Goal: Information Seeking & Learning: Learn about a topic

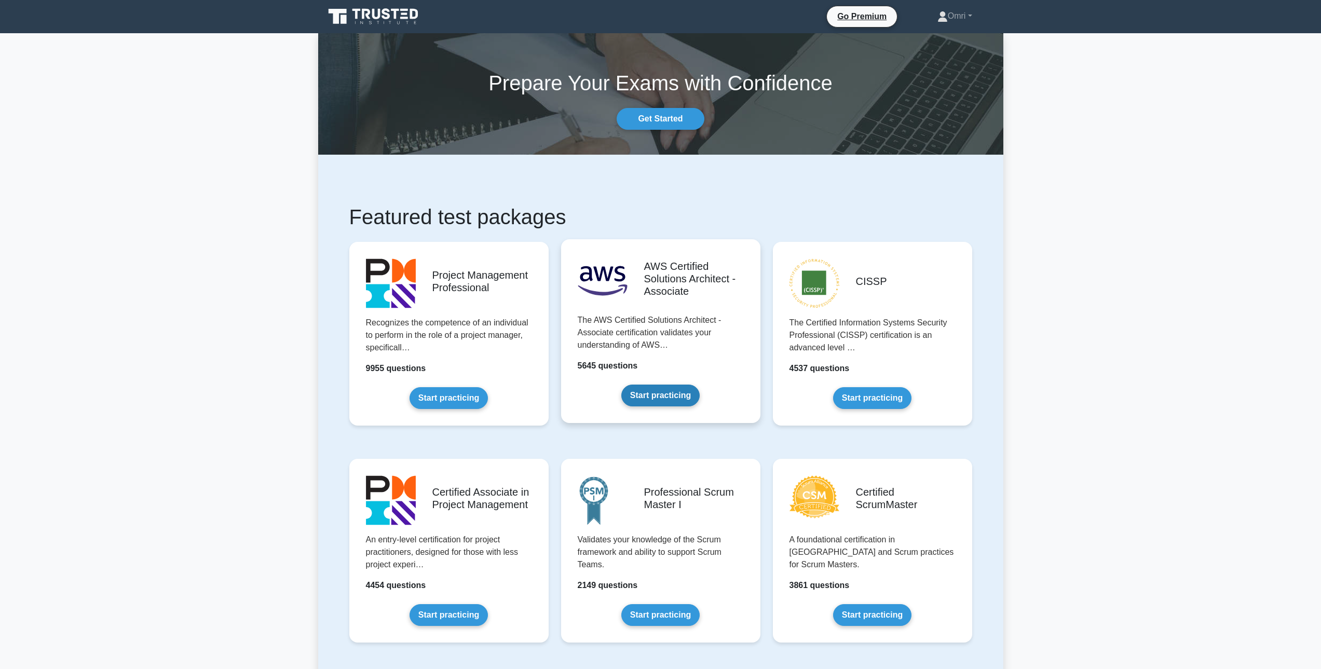
click at [670, 390] on link "Start practicing" at bounding box center [660, 396] width 78 height 22
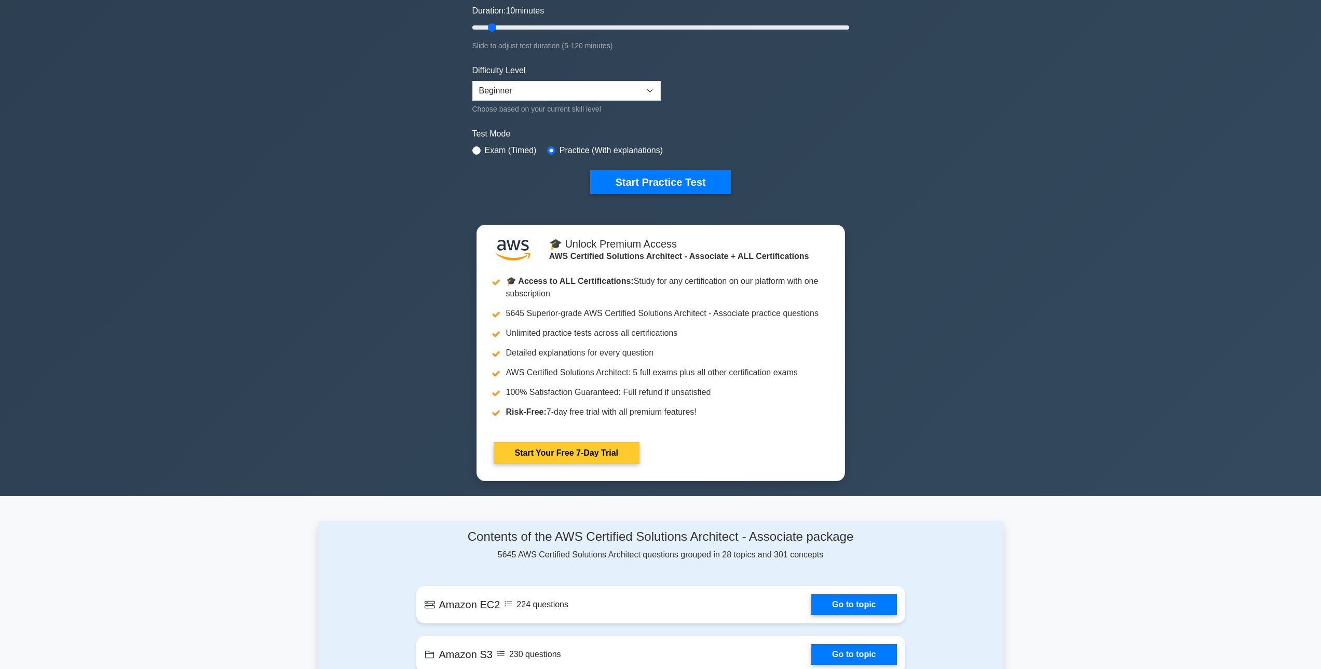
scroll to position [208, 0]
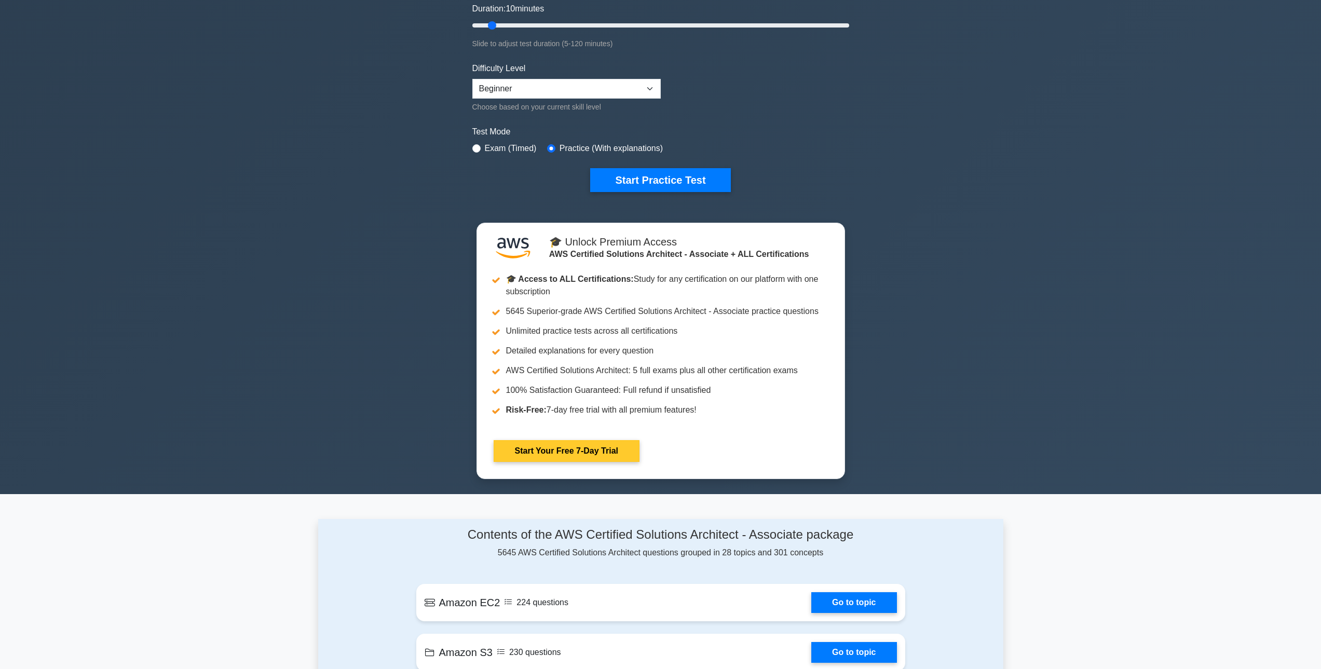
click at [625, 440] on link "Start Your Free 7-Day Trial" at bounding box center [567, 451] width 146 height 22
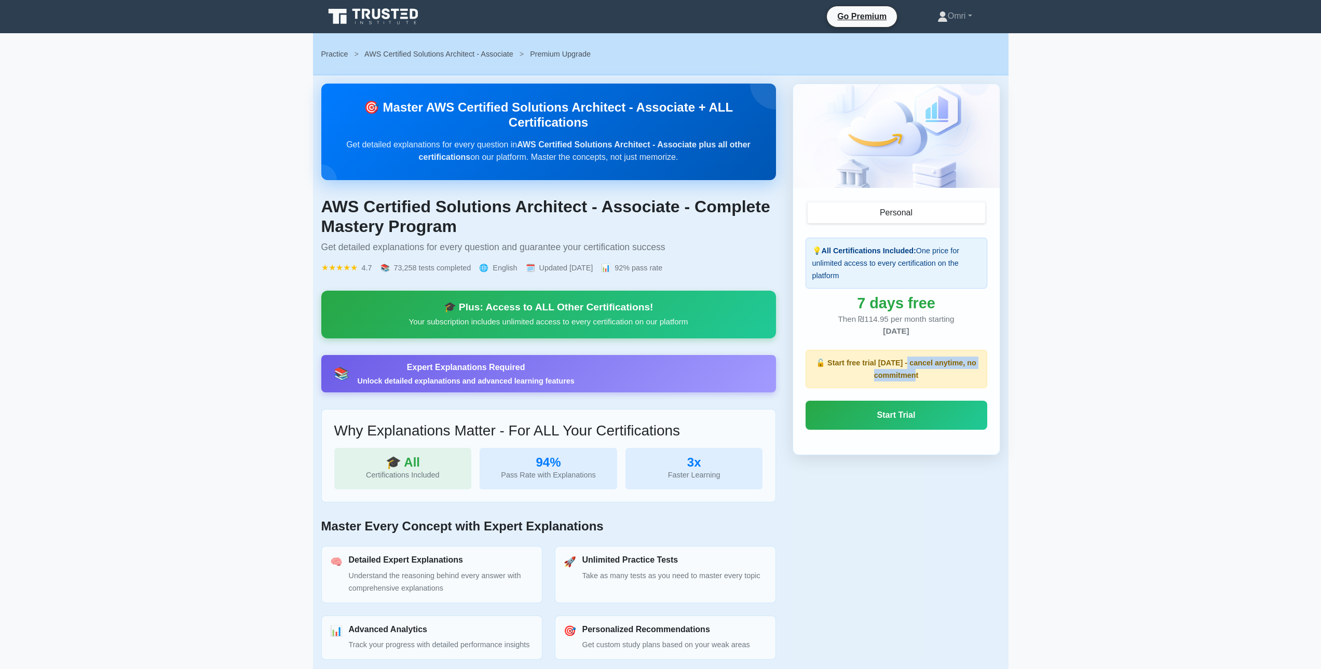
drag, startPoint x: 930, startPoint y: 372, endPoint x: 908, endPoint y: 362, distance: 23.9
click at [908, 362] on p "🔓 Start free trial today - cancel anytime, no commitment" at bounding box center [896, 369] width 168 height 25
click at [839, 272] on div "💡 All Certifications Included: One price for unlimited access to every certific…" at bounding box center [897, 263] width 182 height 51
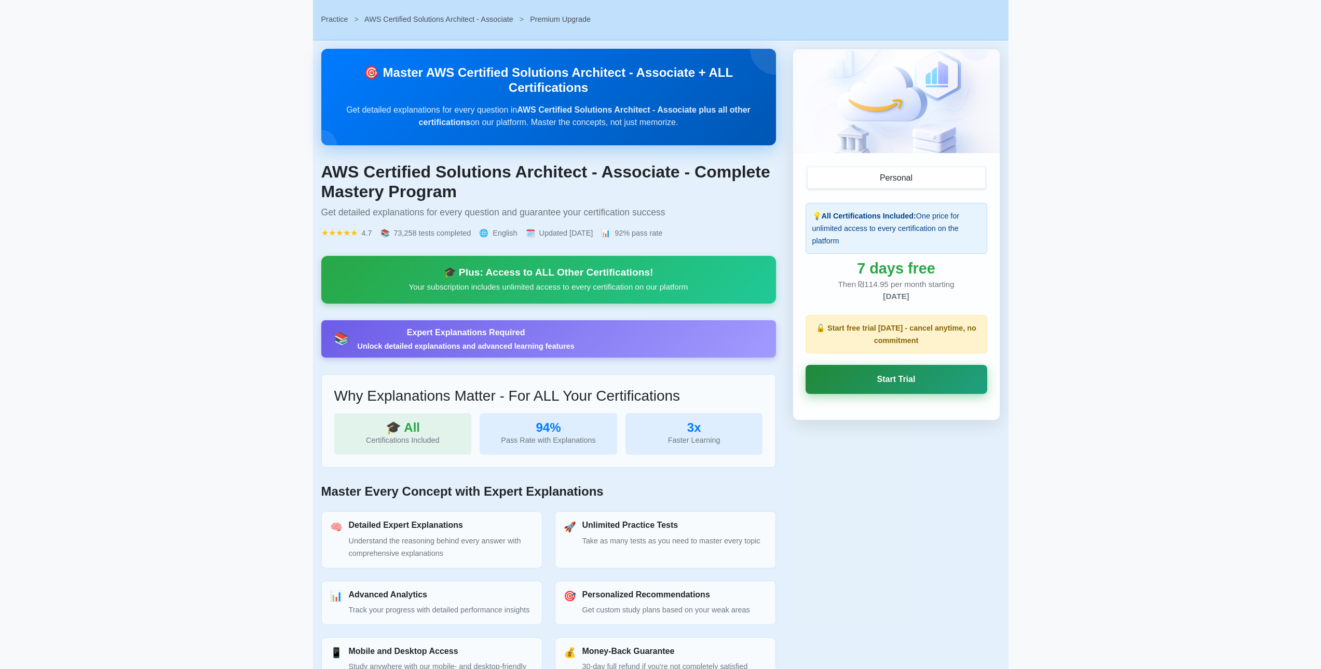
scroll to position [199, 0]
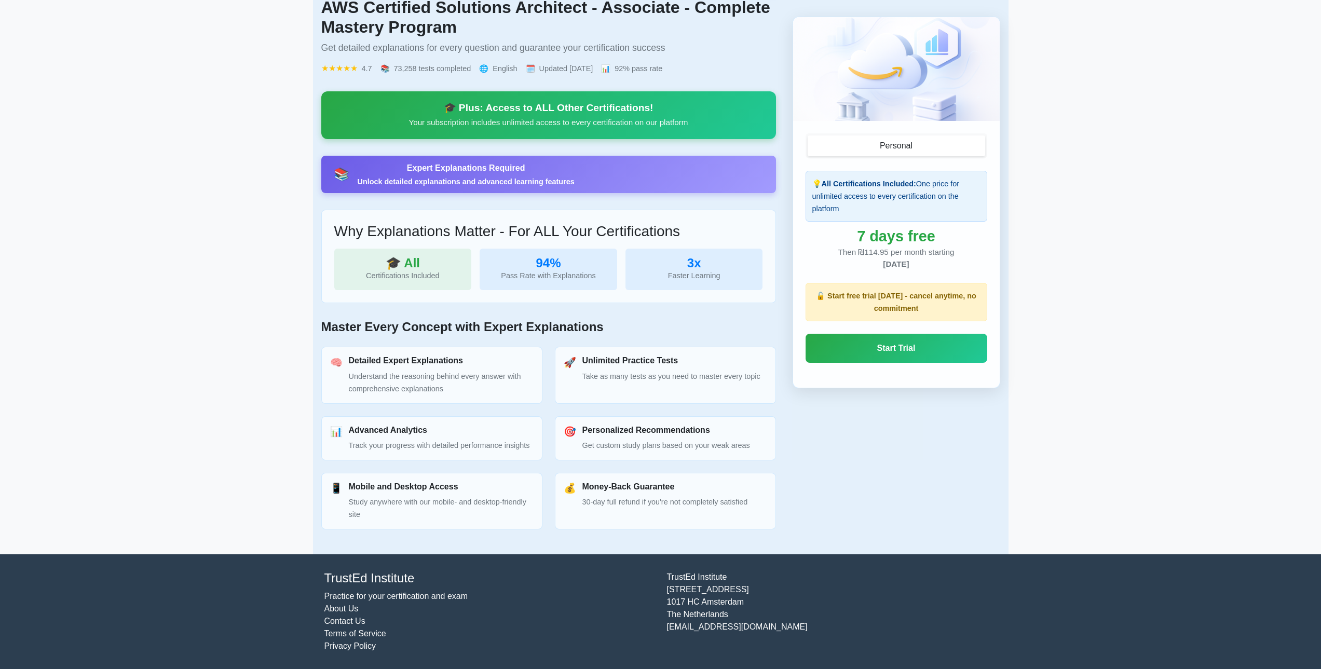
drag, startPoint x: 758, startPoint y: 628, endPoint x: 703, endPoint y: 626, distance: 55.6
click at [703, 626] on div "TrustEd Institute Kerkstraat 310 1017 HC Amsterdam The Netherlands support@trus…" at bounding box center [832, 612] width 343 height 82
copy div "trustedinstitute"
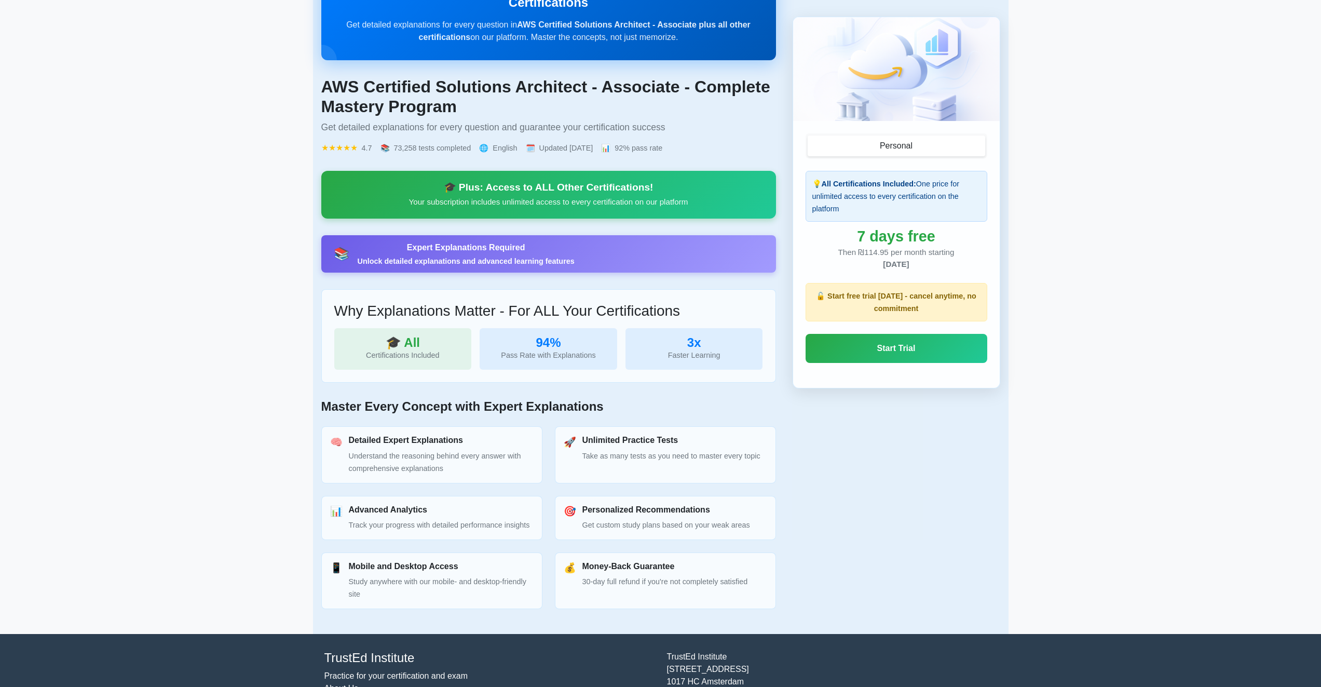
scroll to position [0, 0]
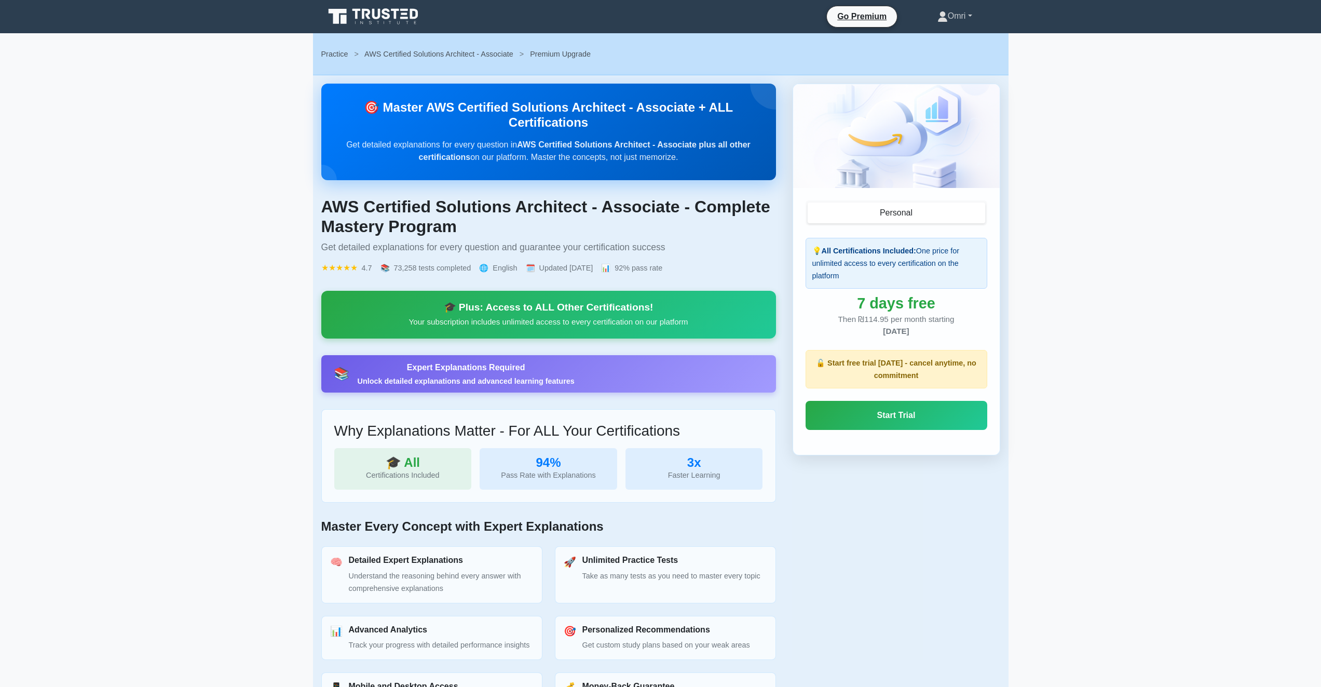
click at [949, 13] on link "Omri" at bounding box center [955, 16] width 85 height 21
click at [937, 38] on link "Profile" at bounding box center [954, 40] width 82 height 17
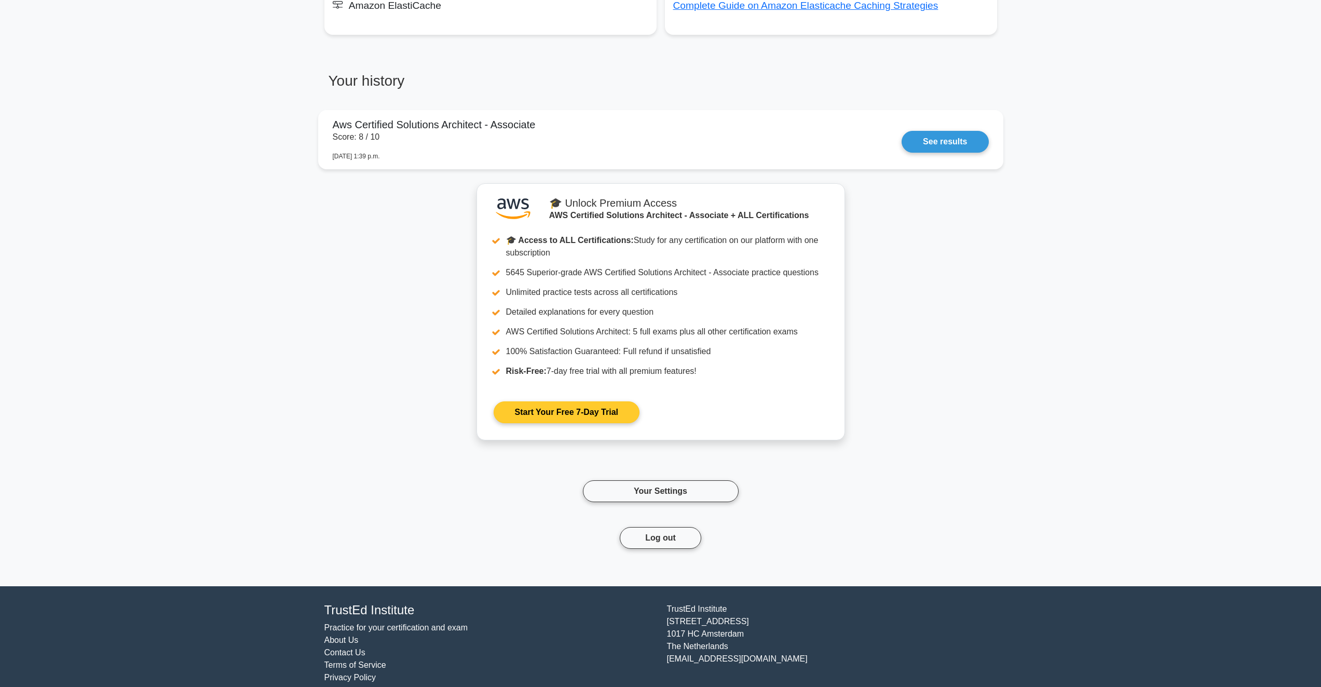
scroll to position [828, 0]
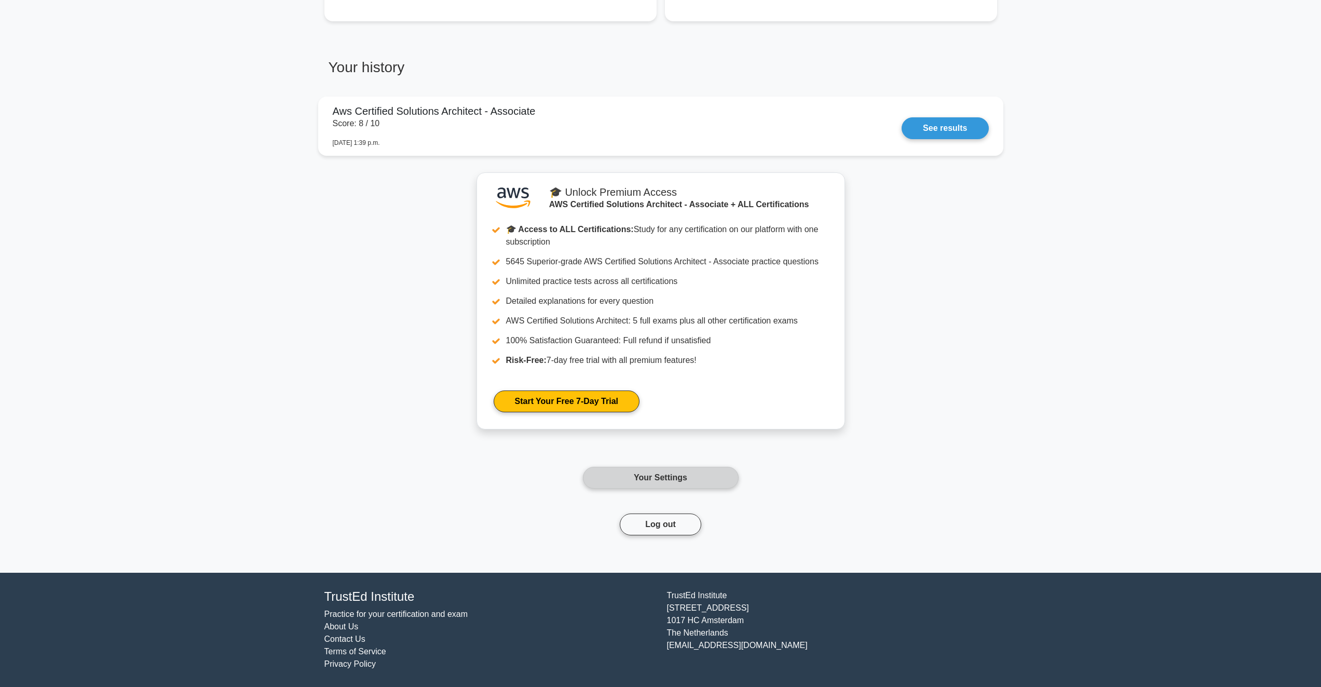
click at [698, 487] on link "Your Settings" at bounding box center [661, 478] width 156 height 22
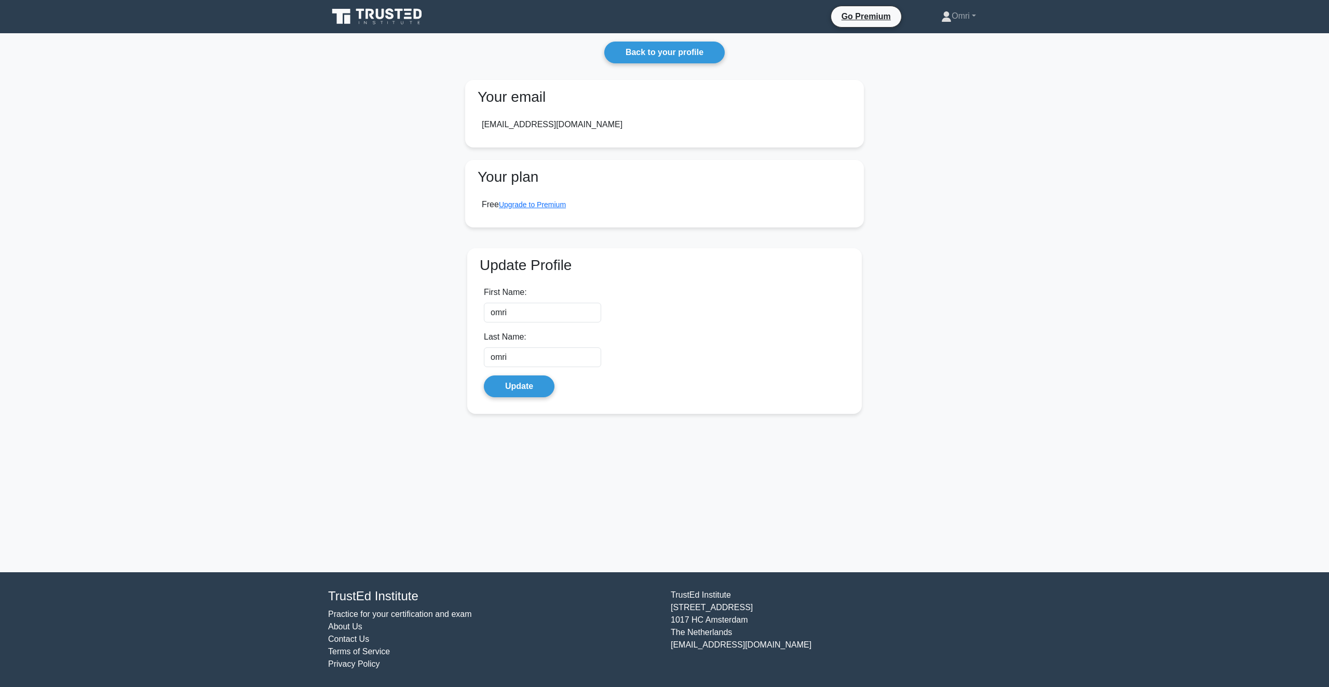
click at [353, 7] on icon at bounding box center [378, 17] width 100 height 20
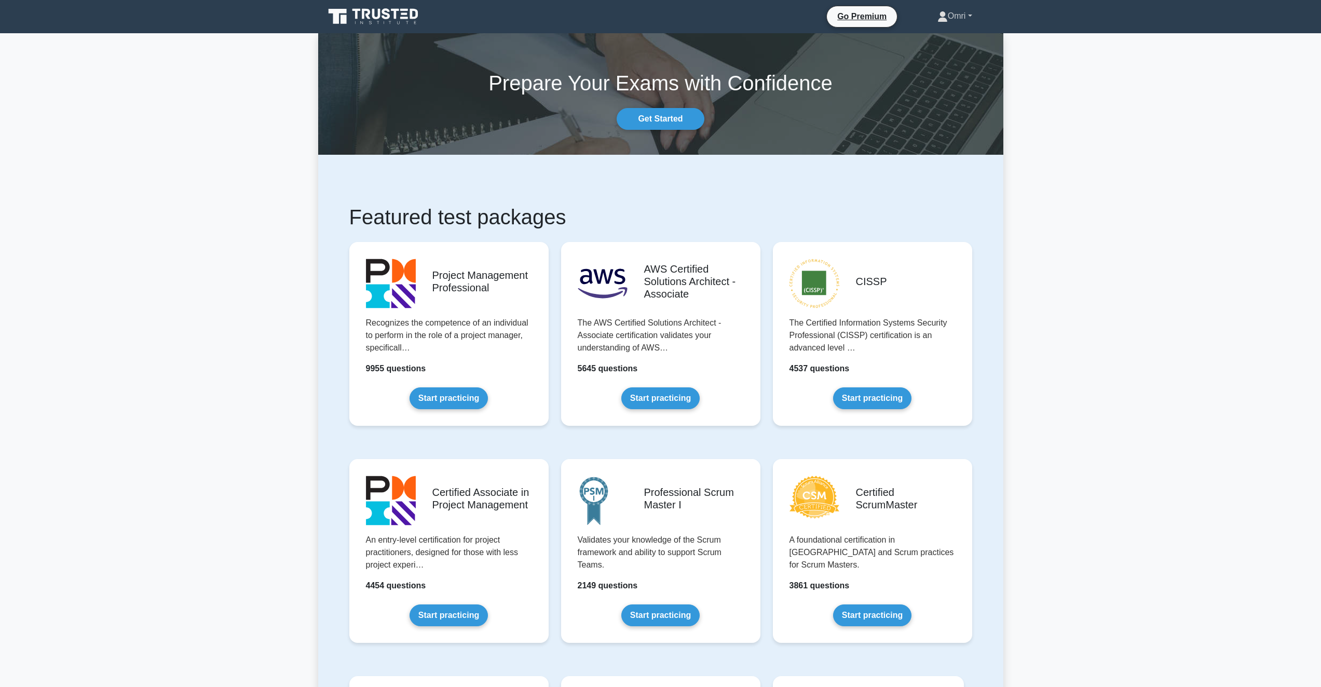
click at [953, 11] on link "Omri" at bounding box center [955, 16] width 85 height 21
click at [931, 42] on link "Profile" at bounding box center [954, 40] width 82 height 17
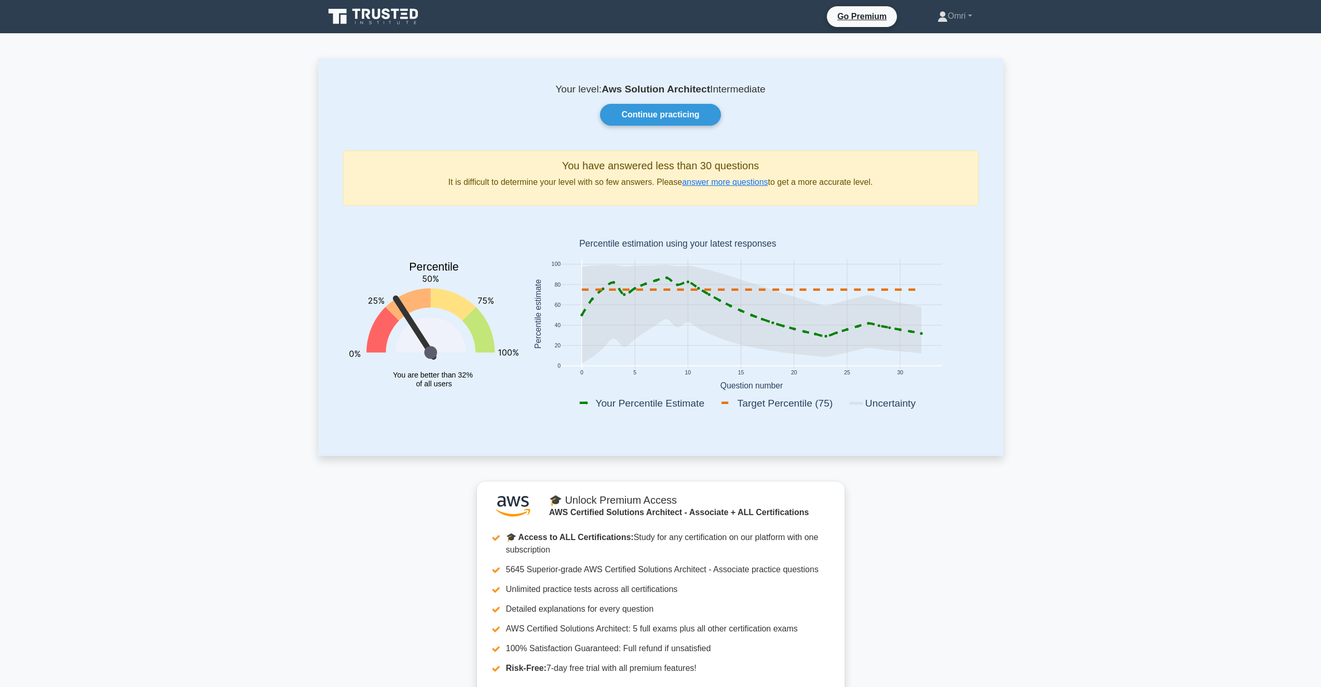
click at [353, 11] on icon at bounding box center [374, 17] width 100 height 20
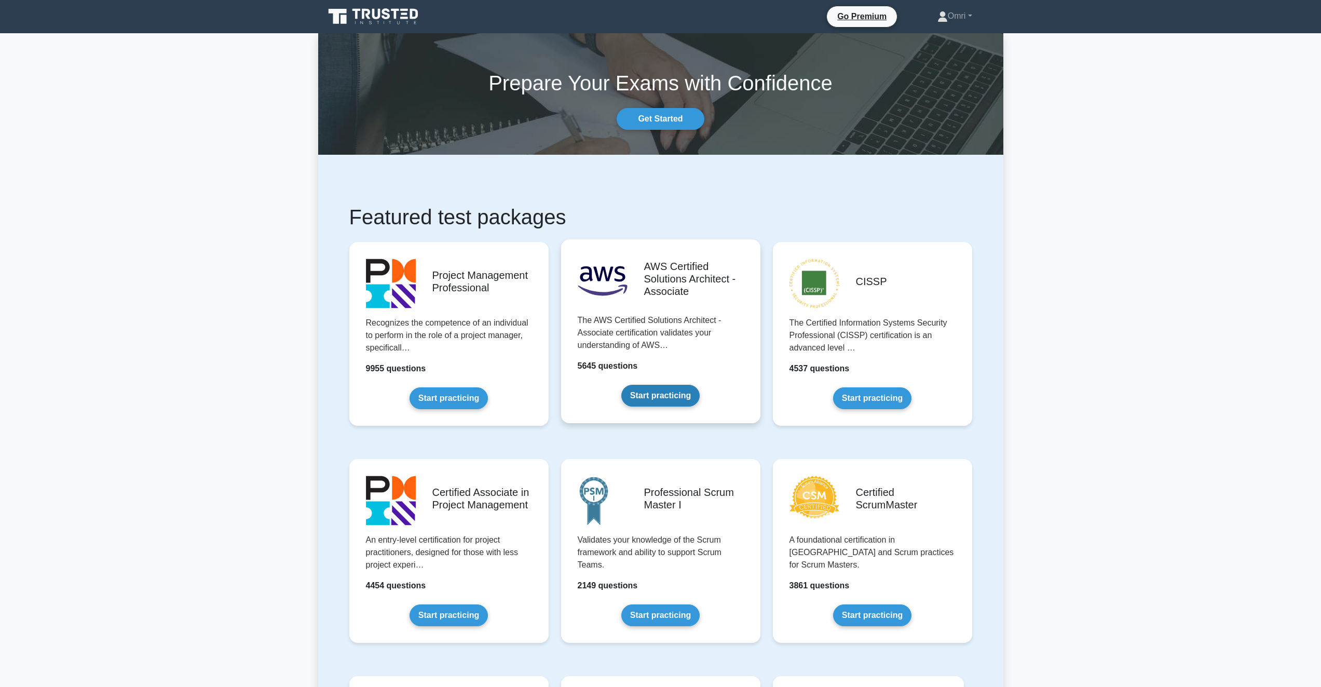
click at [675, 402] on link "Start practicing" at bounding box center [660, 396] width 78 height 22
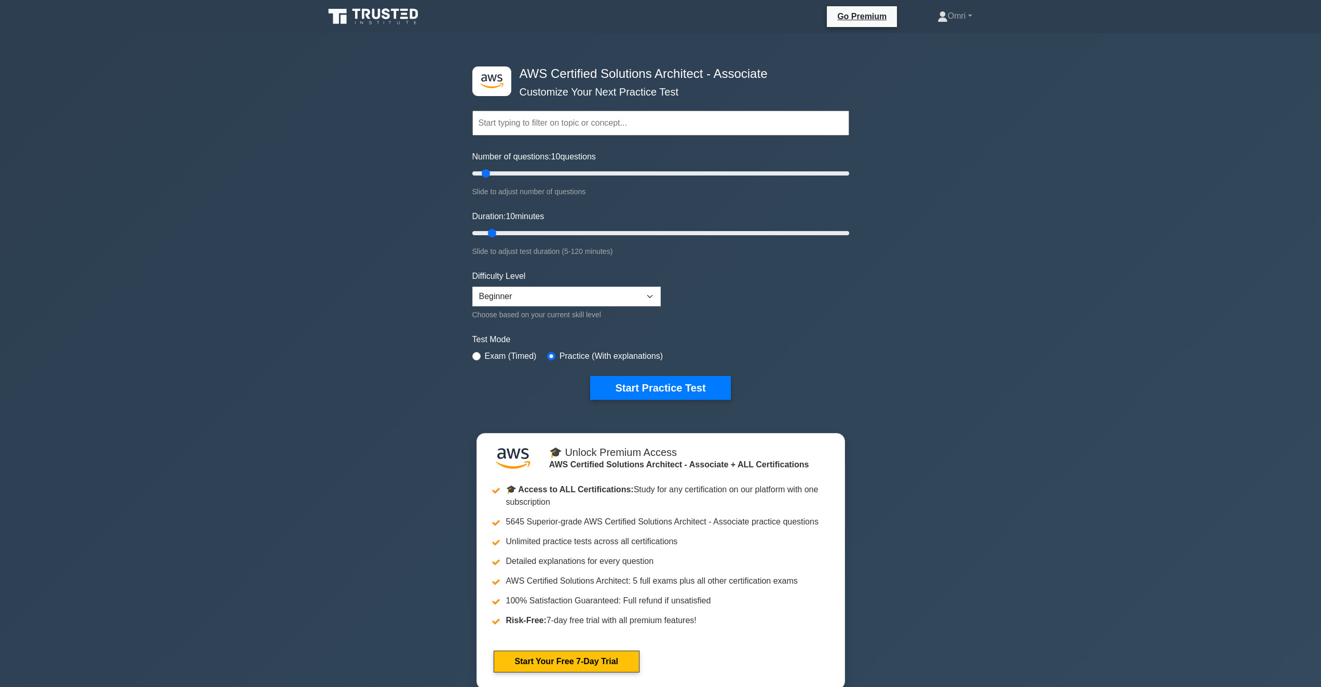
click at [612, 120] on input "text" at bounding box center [660, 123] width 377 height 25
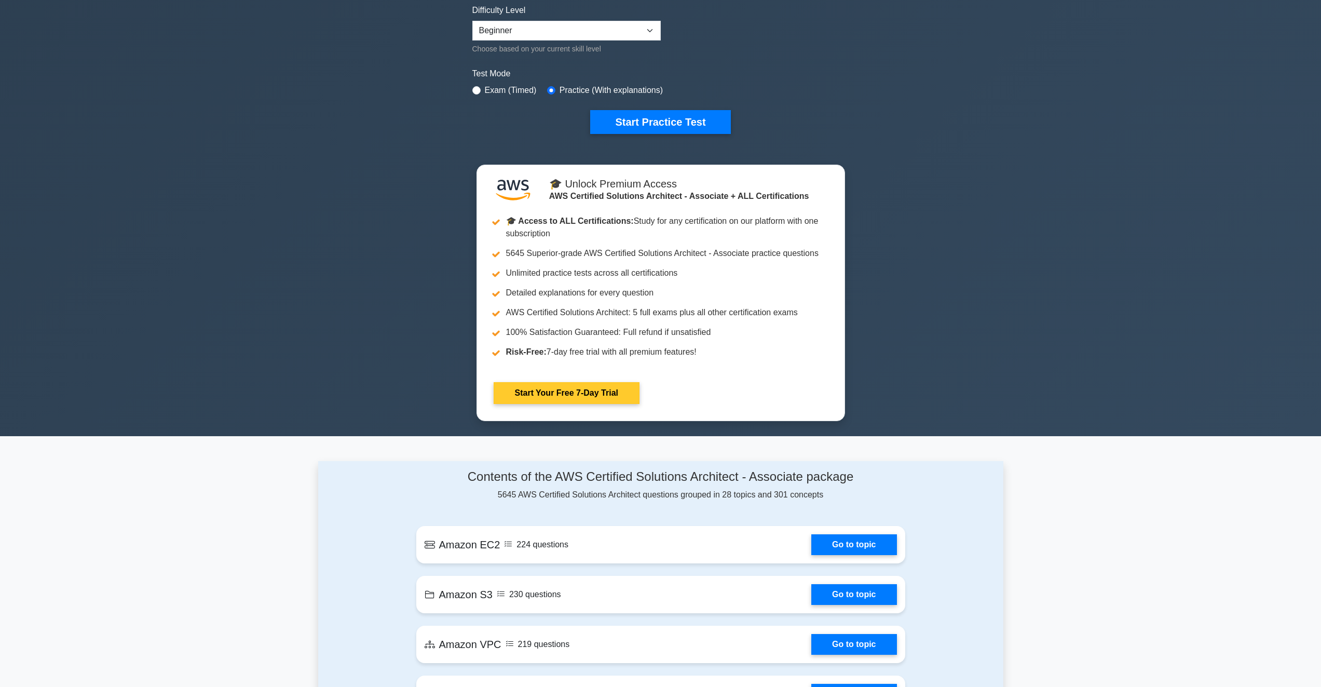
scroll to position [467, 0]
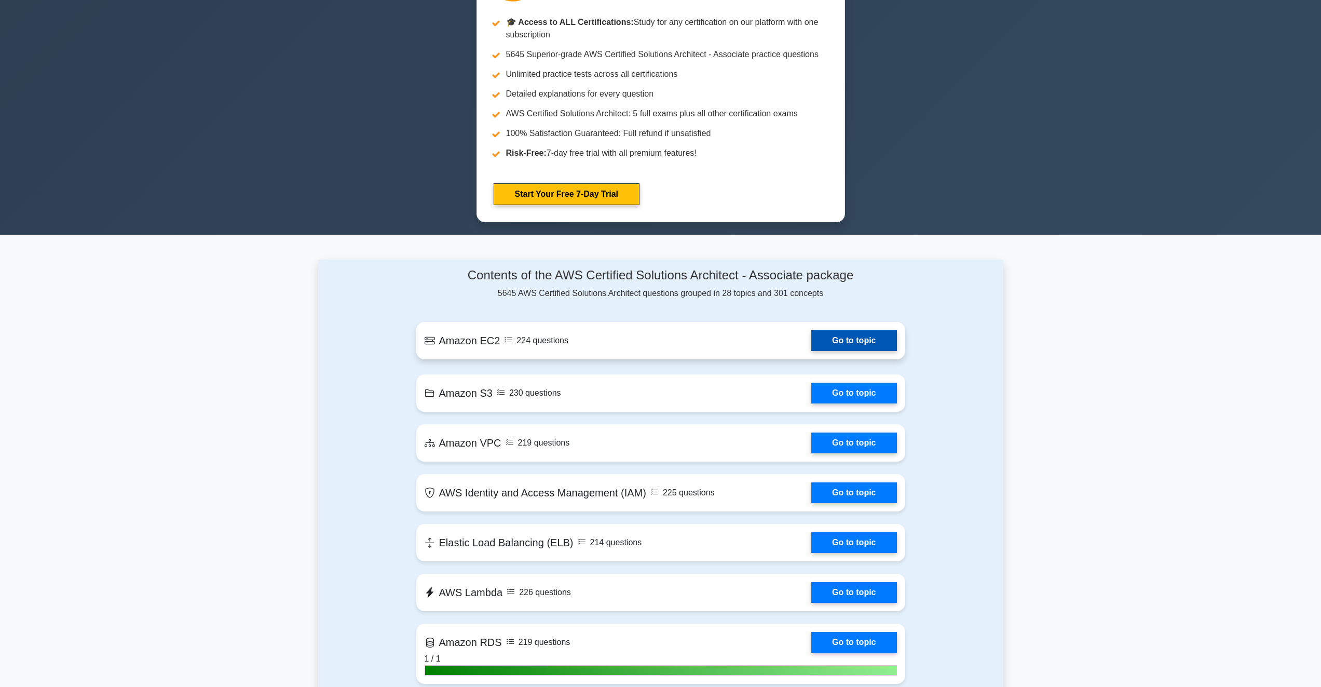
click at [811, 338] on link "Go to topic" at bounding box center [853, 340] width 85 height 21
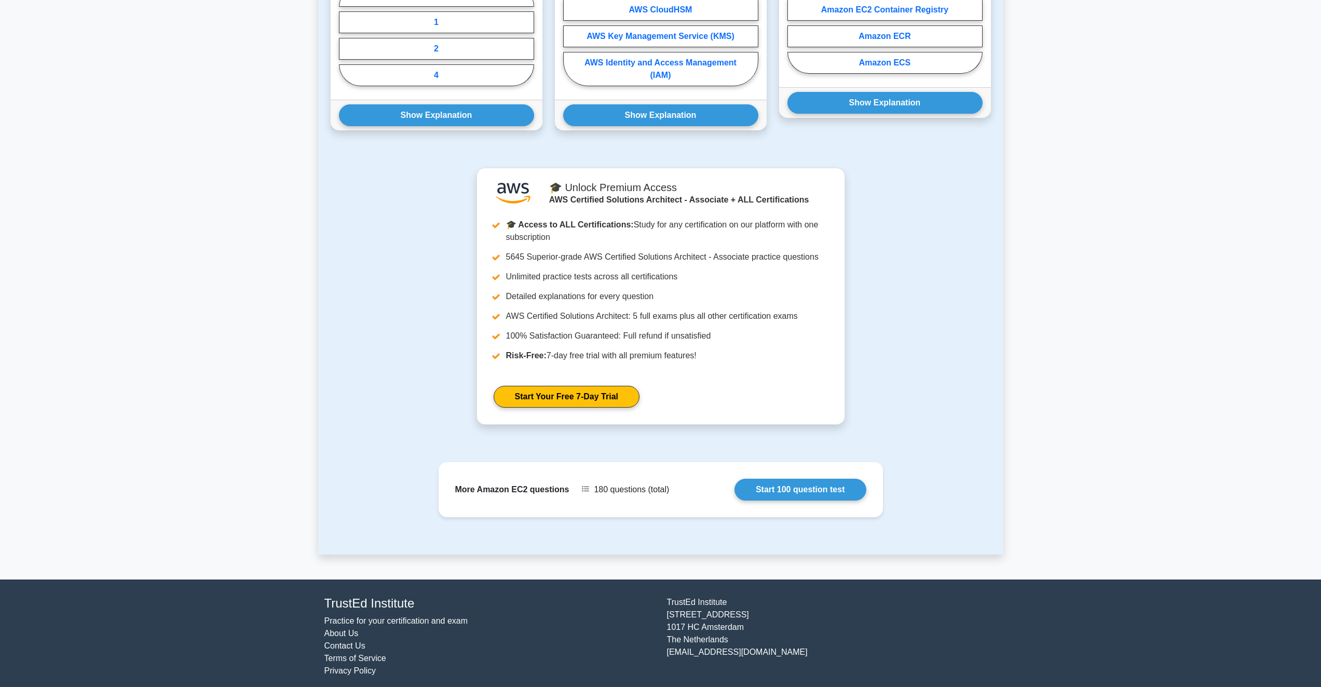
scroll to position [619, 0]
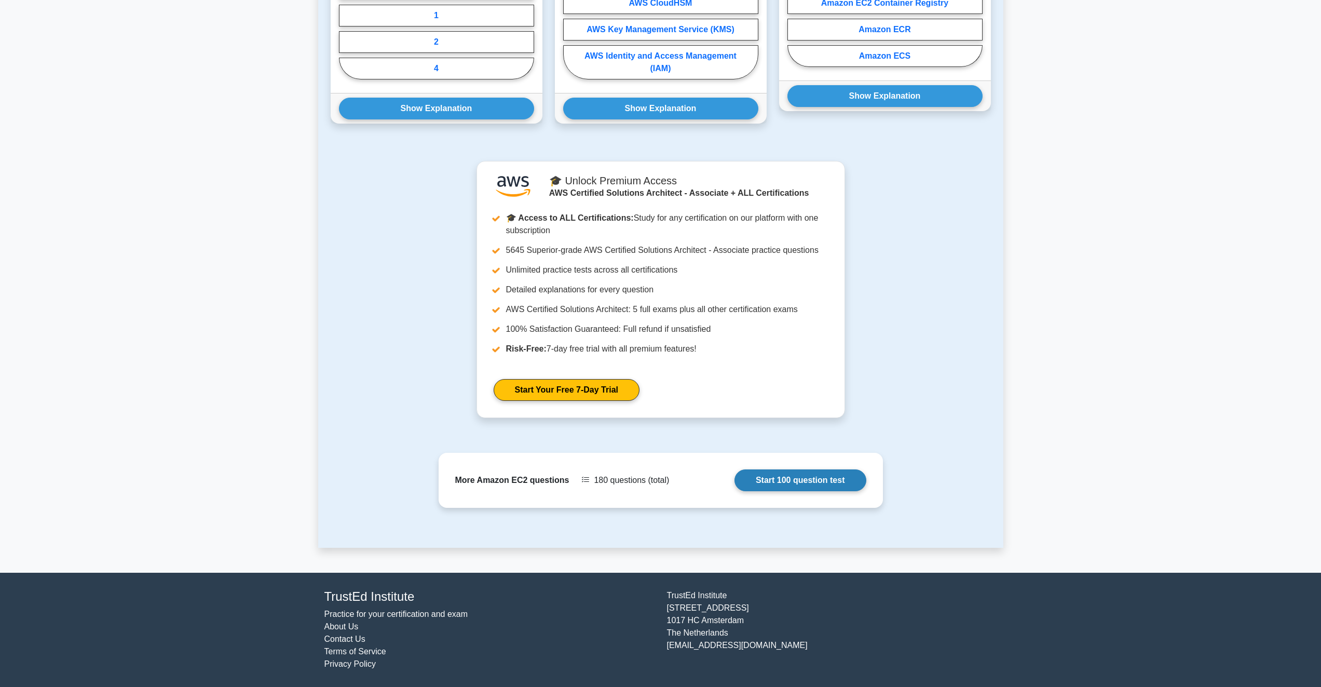
click at [785, 482] on link "Start 100 question test" at bounding box center [801, 480] width 132 height 22
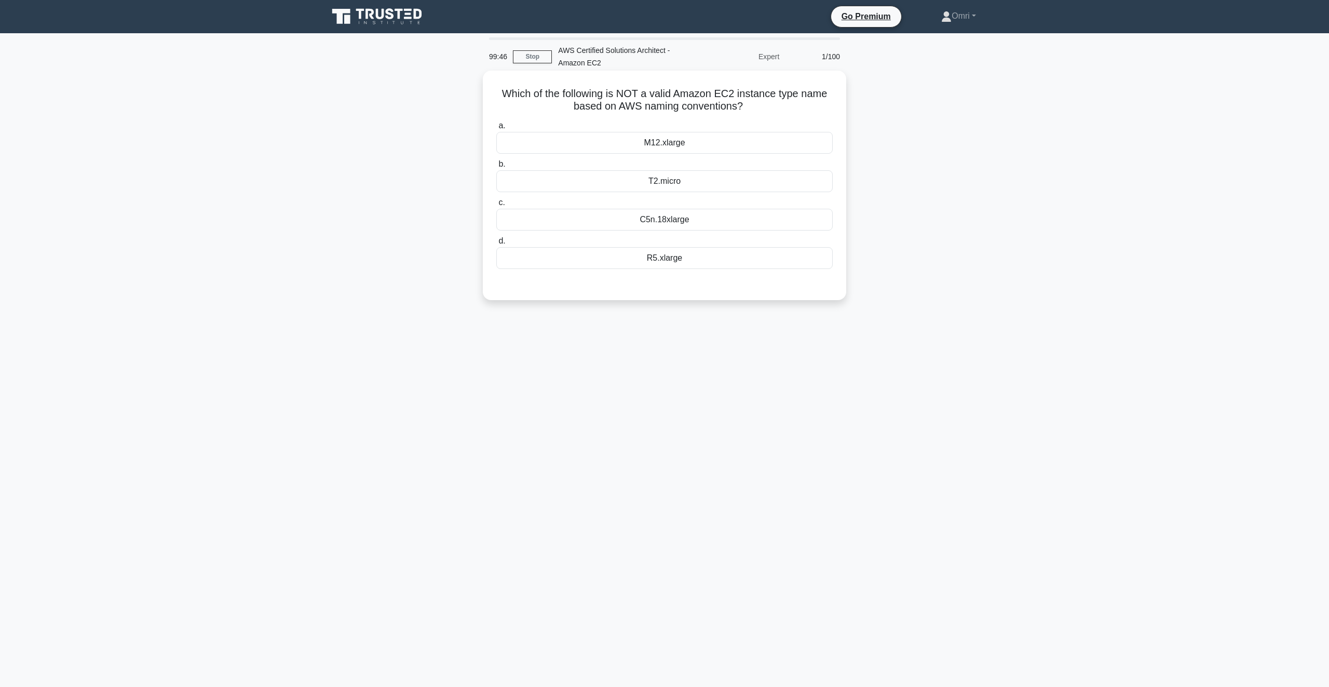
click at [682, 218] on div "C5n.18xlarge" at bounding box center [664, 220] width 336 height 22
click at [496, 206] on input "c. C5n.18xlarge" at bounding box center [496, 202] width 0 height 7
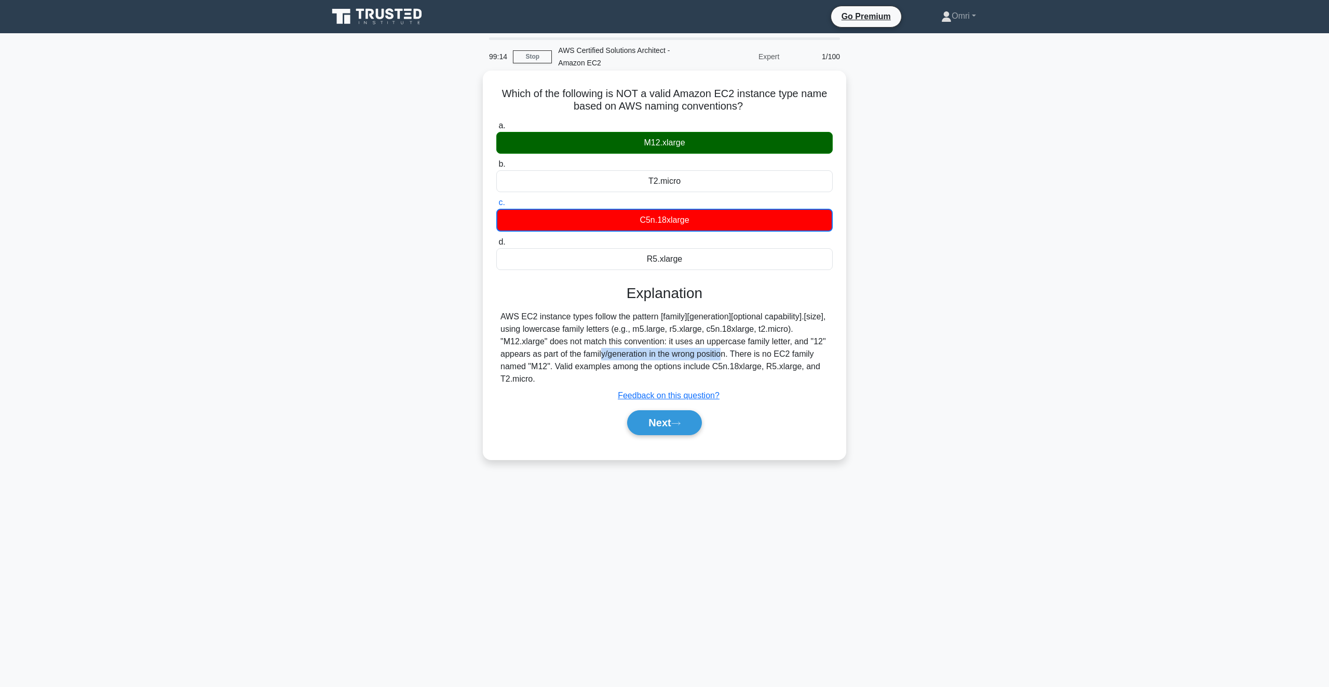
drag, startPoint x: 558, startPoint y: 356, endPoint x: 659, endPoint y: 357, distance: 100.7
click at [659, 357] on div "AWS EC2 instance types follow the pattern [family][generation][optional capabil…" at bounding box center [664, 347] width 328 height 75
click at [680, 426] on icon at bounding box center [675, 424] width 9 height 6
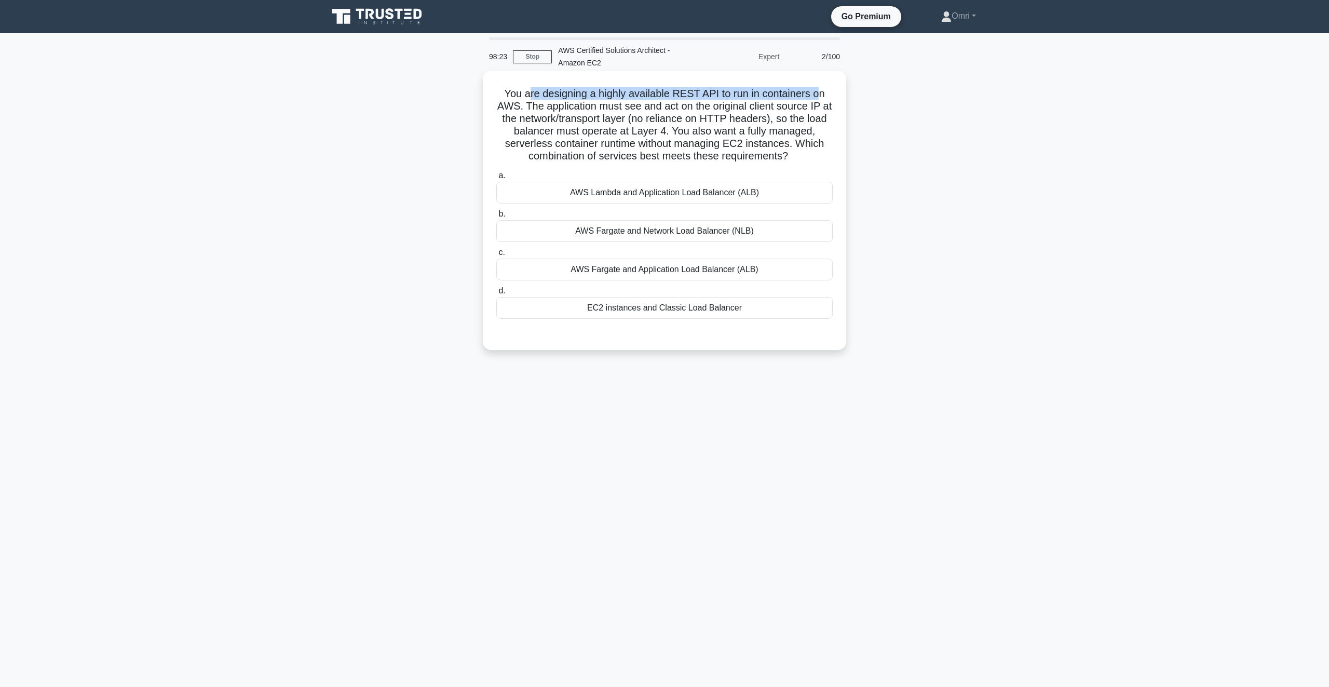
drag, startPoint x: 526, startPoint y: 94, endPoint x: 820, endPoint y: 94, distance: 293.8
click at [820, 94] on h5 "You are designing a highly available REST API to run in containers on AWS. The …" at bounding box center [664, 125] width 338 height 76
click at [749, 97] on h5 "You are designing a highly available REST API to run in containers on AWS. The …" at bounding box center [664, 125] width 338 height 76
click at [738, 98] on h5 "You are designing a highly available REST API to run in containers on AWS. The …" at bounding box center [664, 125] width 338 height 76
click at [601, 235] on div "AWS Fargate and Network Load Balancer (NLB)" at bounding box center [664, 231] width 336 height 22
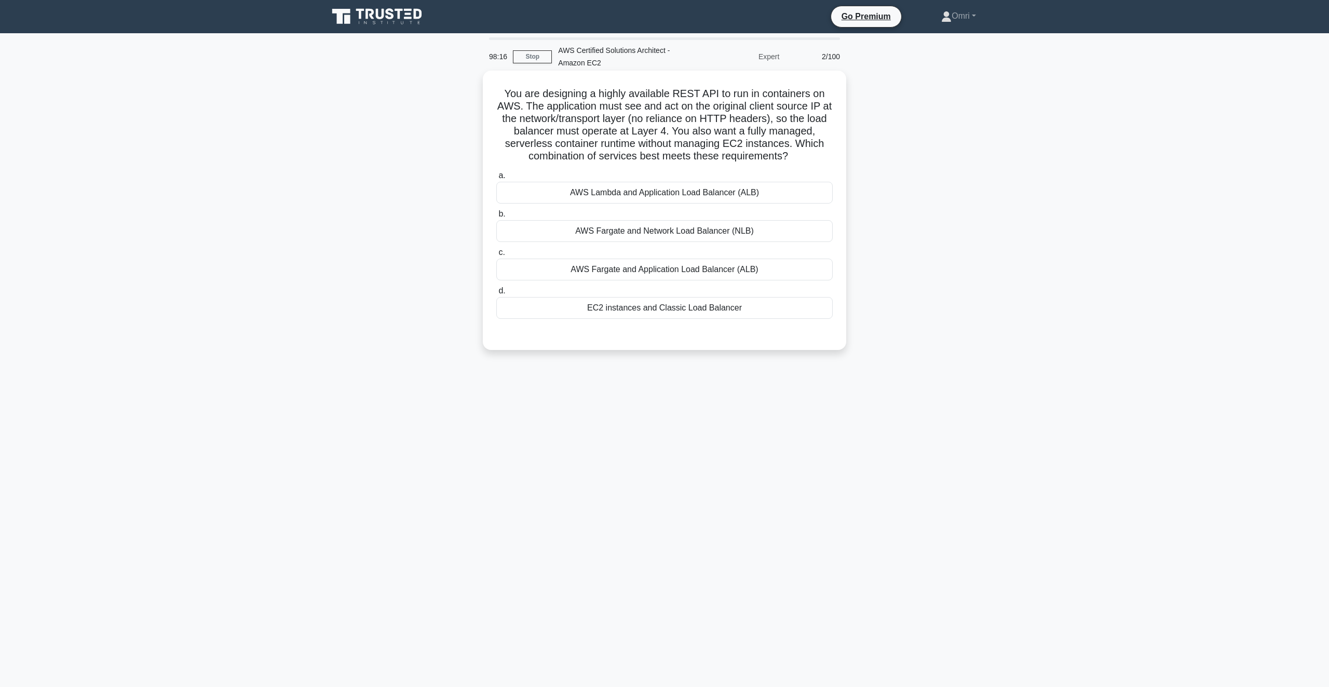
click at [496, 218] on input "b. AWS Fargate and Network Load Balancer (NLB)" at bounding box center [496, 214] width 0 height 7
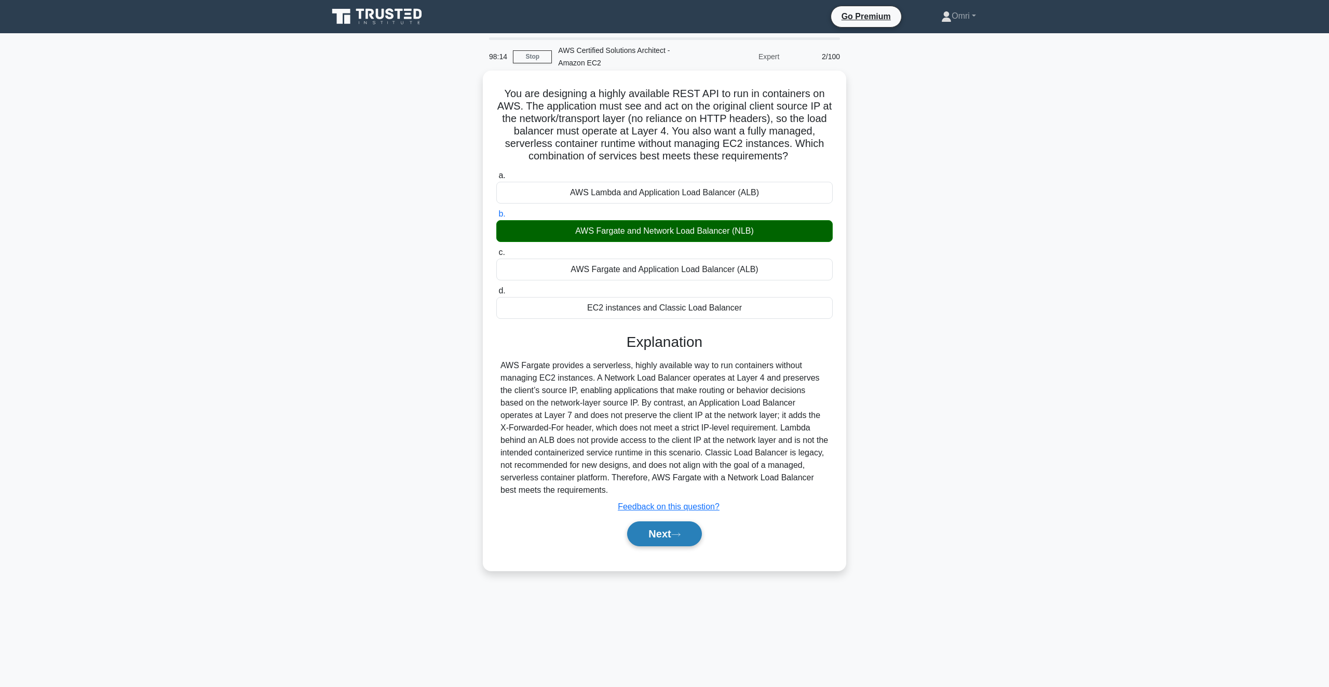
click at [681, 533] on icon at bounding box center [675, 535] width 9 height 6
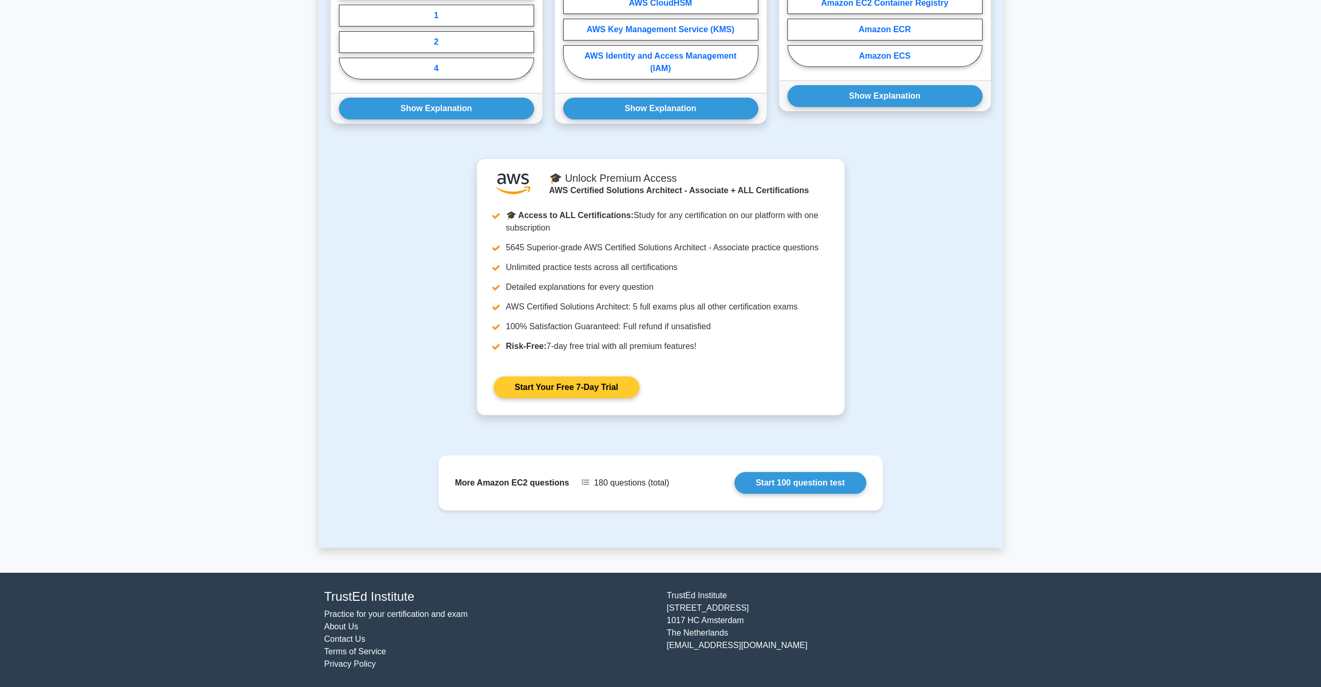
drag, startPoint x: 589, startPoint y: 352, endPoint x: 596, endPoint y: 346, distance: 9.6
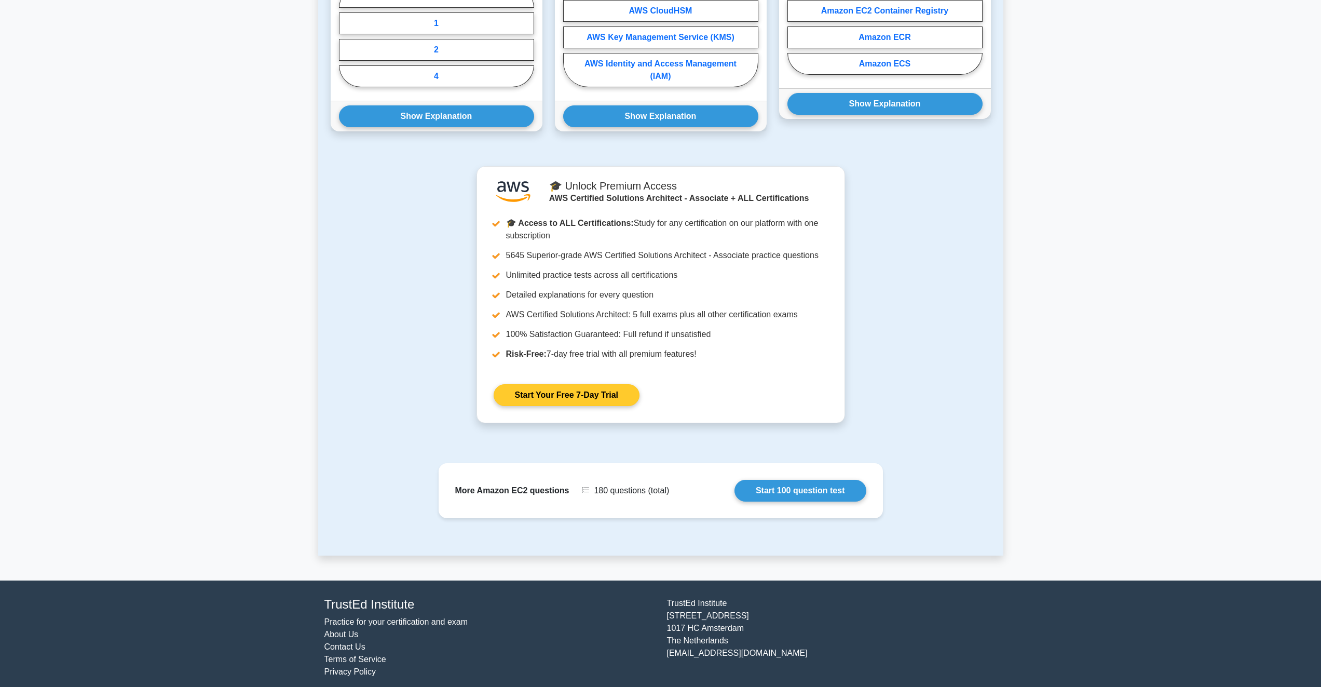
scroll to position [307, 0]
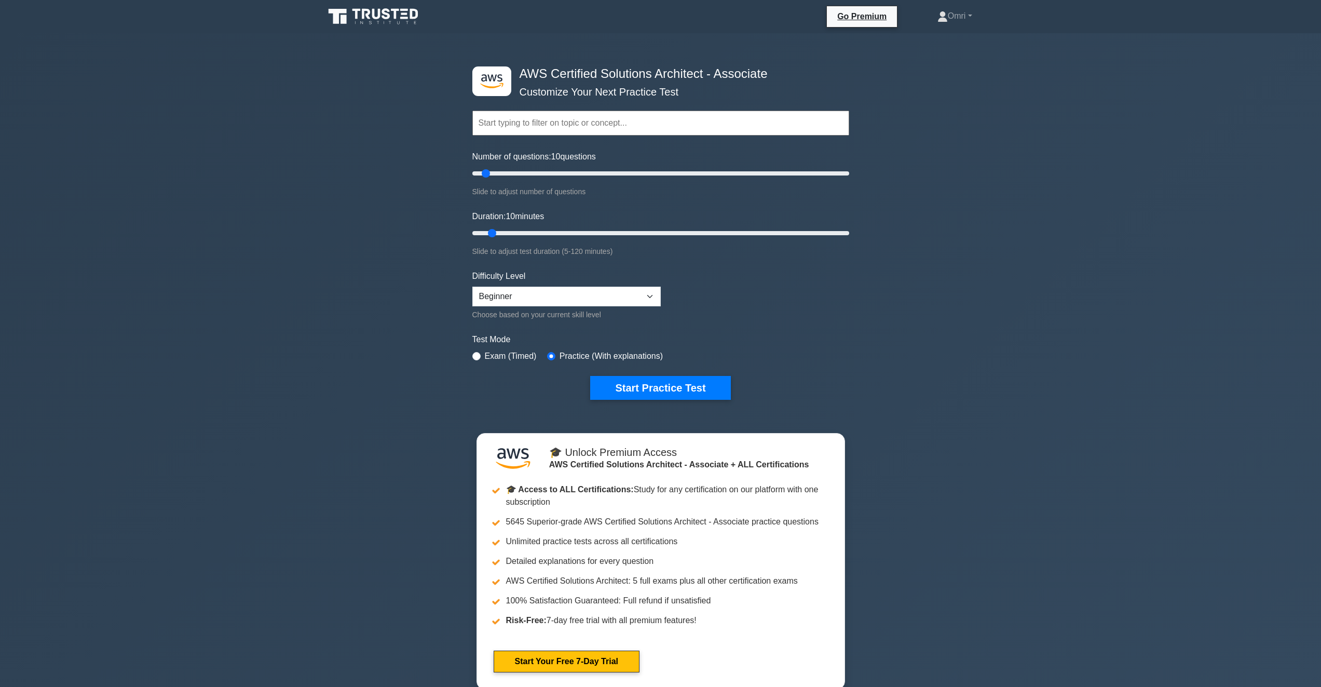
click at [358, 13] on icon at bounding box center [374, 17] width 100 height 20
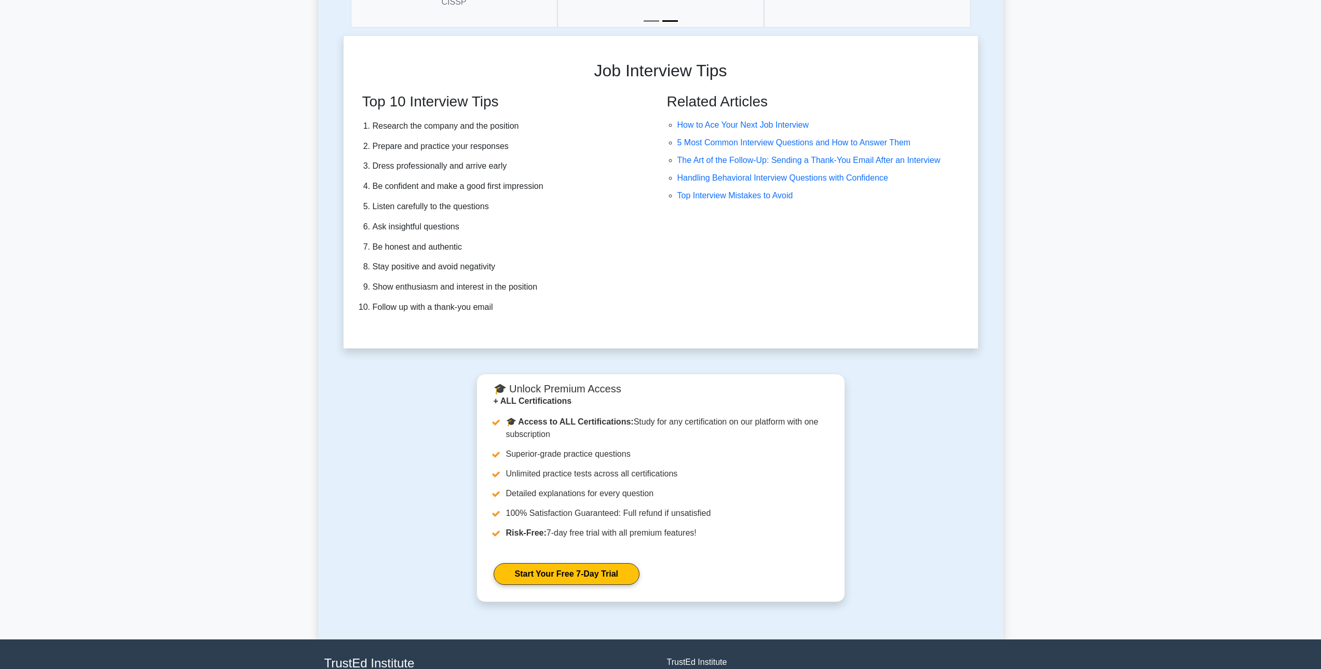
scroll to position [2957, 0]
